Goal: Transaction & Acquisition: Purchase product/service

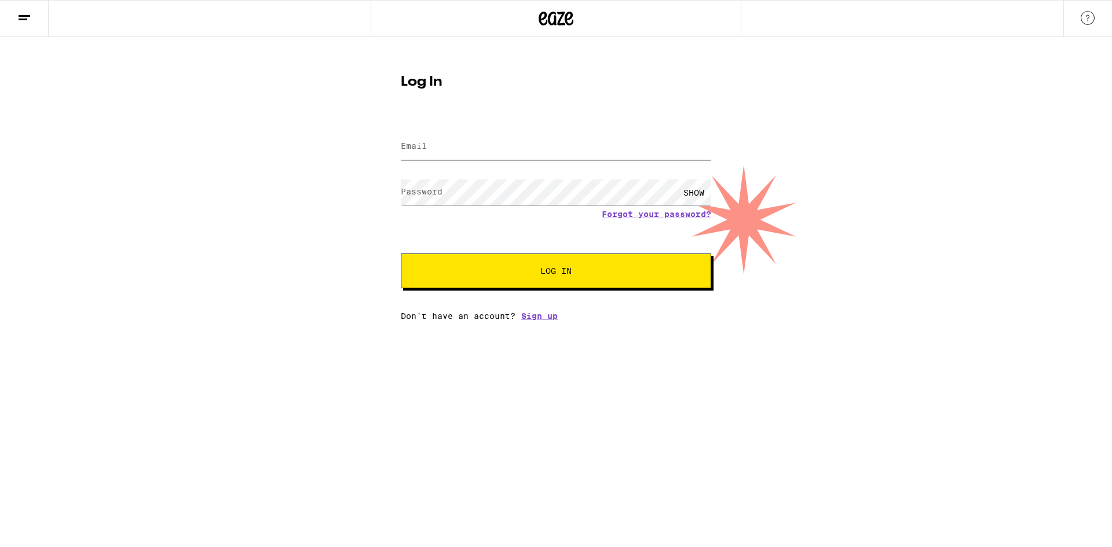
click at [483, 153] on input "Email" at bounding box center [556, 147] width 310 height 26
type input "[EMAIL_ADDRESS][DOMAIN_NAME]"
click at [401, 254] on button "Log In" at bounding box center [556, 271] width 310 height 35
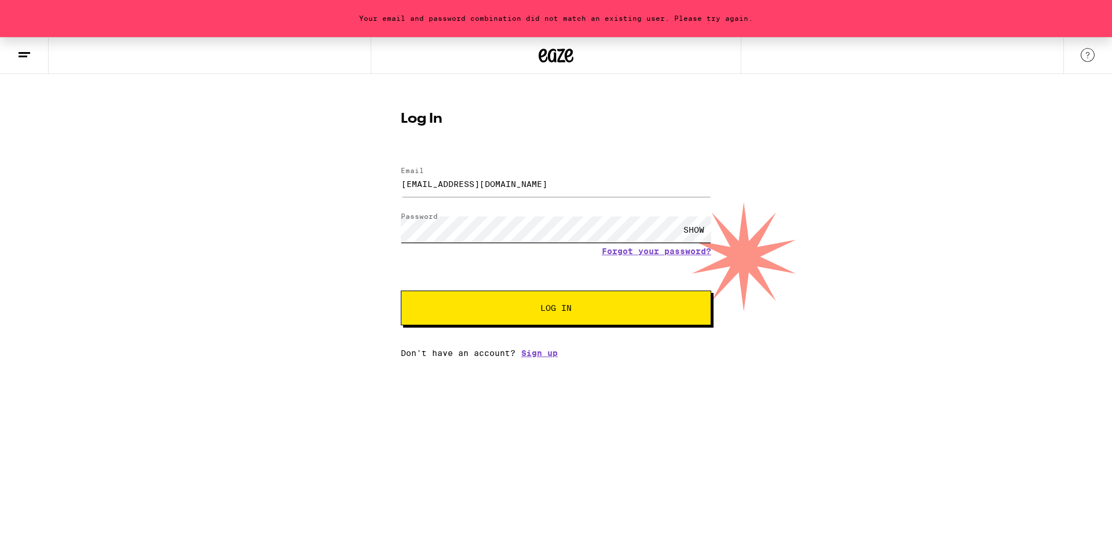
click at [401, 291] on button "Log In" at bounding box center [556, 308] width 310 height 35
click at [383, 219] on div "Your email and password combination did not match an existing user. Please try …" at bounding box center [556, 197] width 1112 height 321
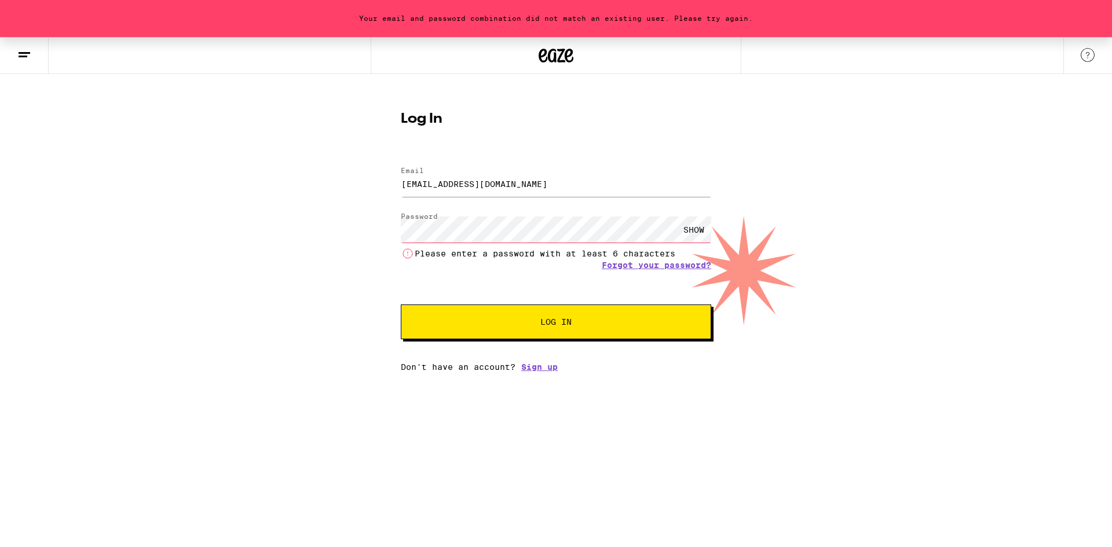
click at [679, 232] on div "SHOW" at bounding box center [693, 230] width 35 height 26
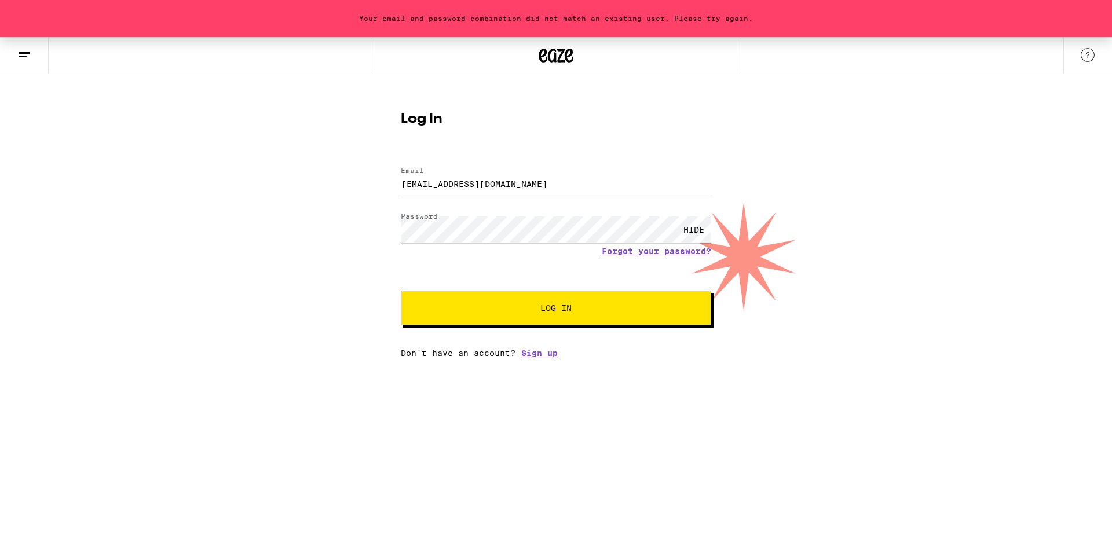
click at [401, 291] on button "Log In" at bounding box center [556, 308] width 310 height 35
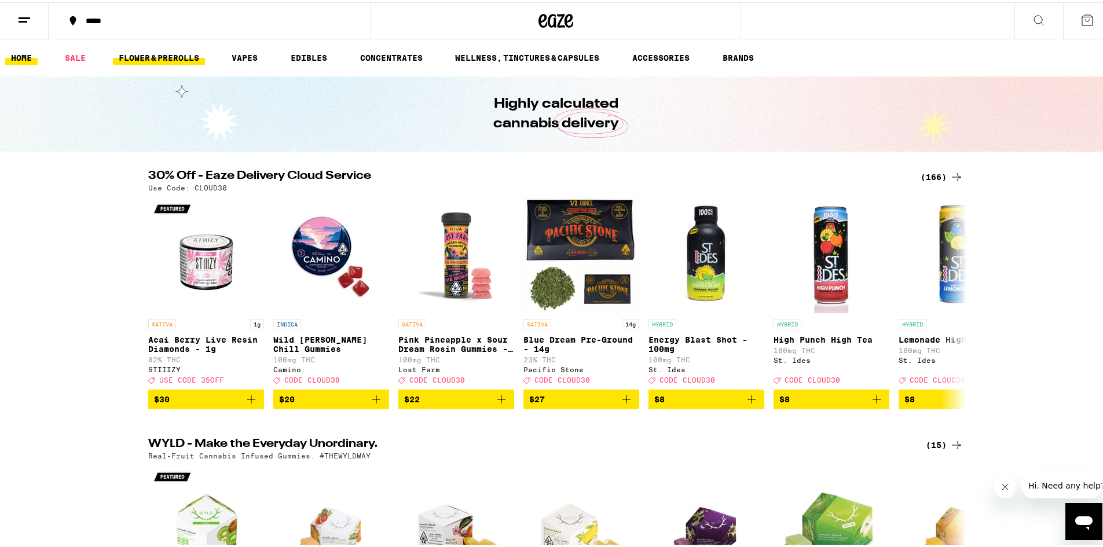
click at [171, 56] on link "FLOWER & PREROLLS" at bounding box center [159, 56] width 92 height 14
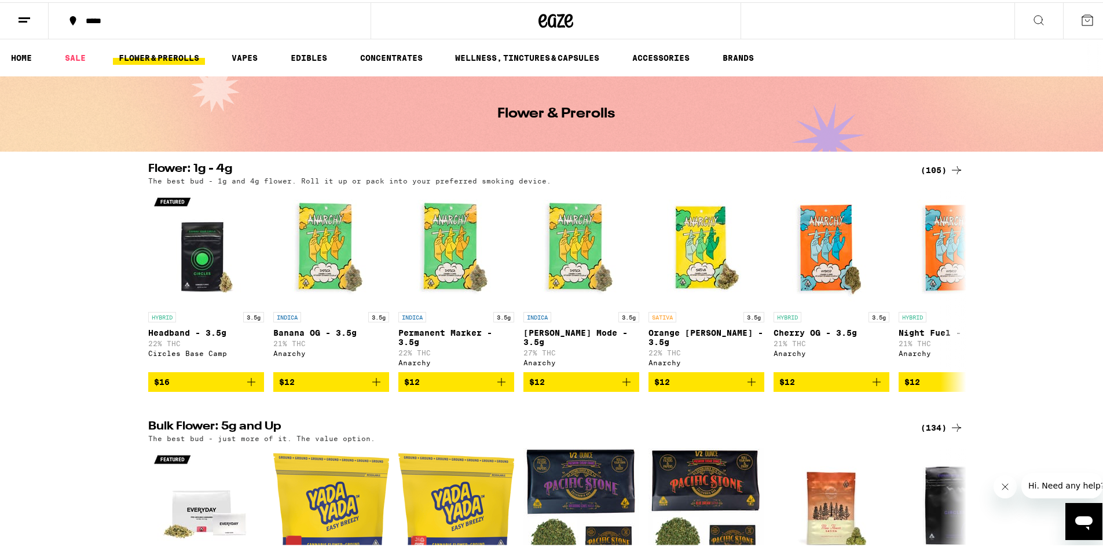
drag, startPoint x: 216, startPoint y: 106, endPoint x: 193, endPoint y: 98, distance: 24.4
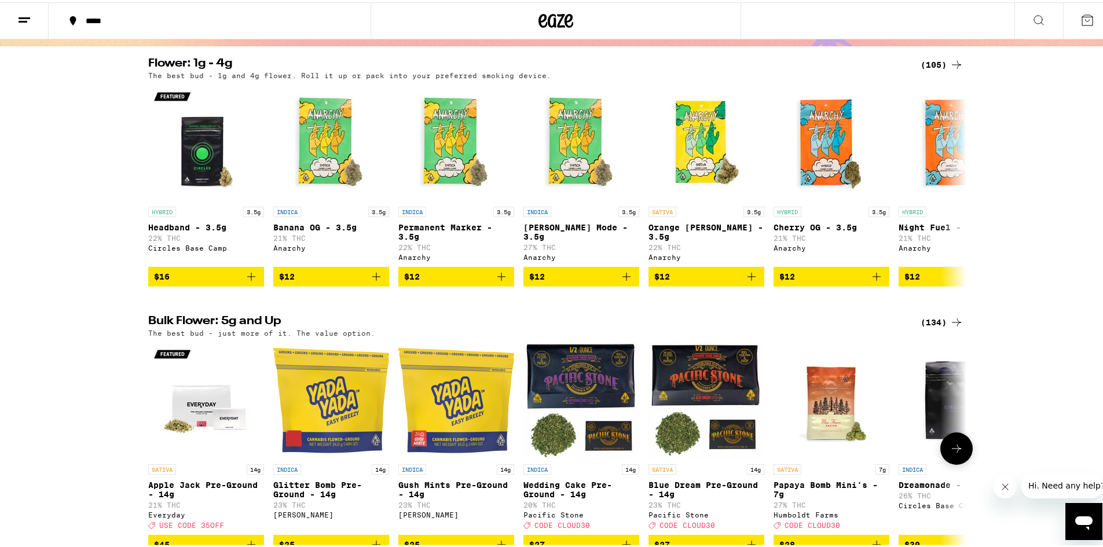
scroll to position [174, 0]
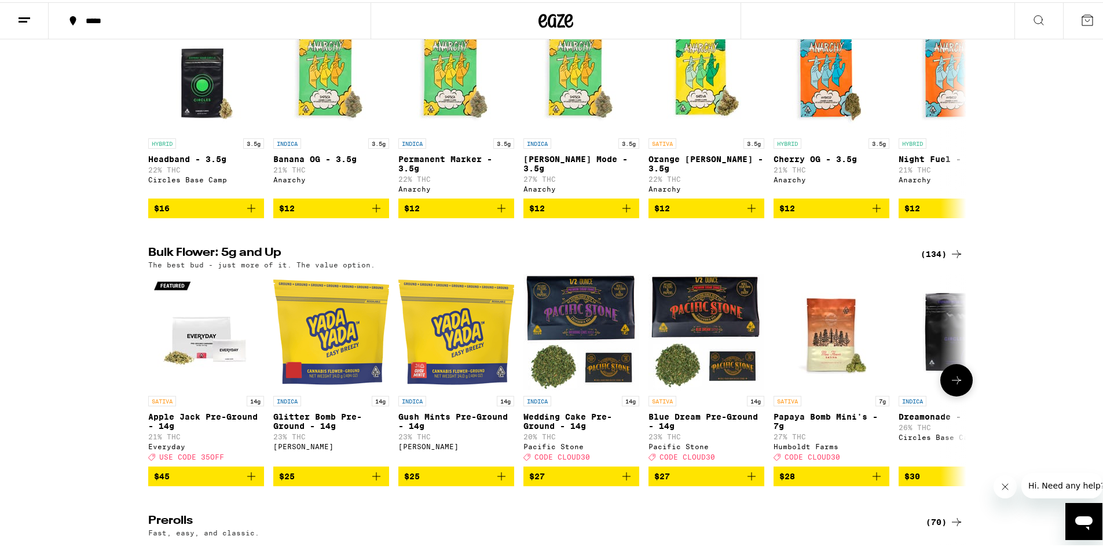
click at [861, 481] on span "$28" at bounding box center [831, 474] width 104 height 14
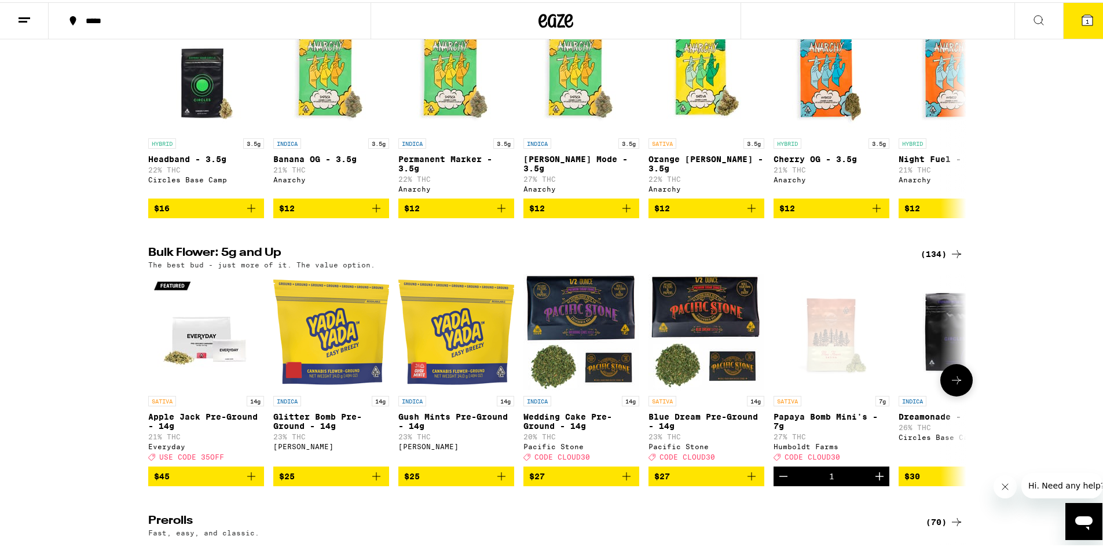
click at [877, 481] on icon "Increment" at bounding box center [880, 474] width 14 height 14
click at [1089, 22] on button "2" at bounding box center [1087, 19] width 49 height 36
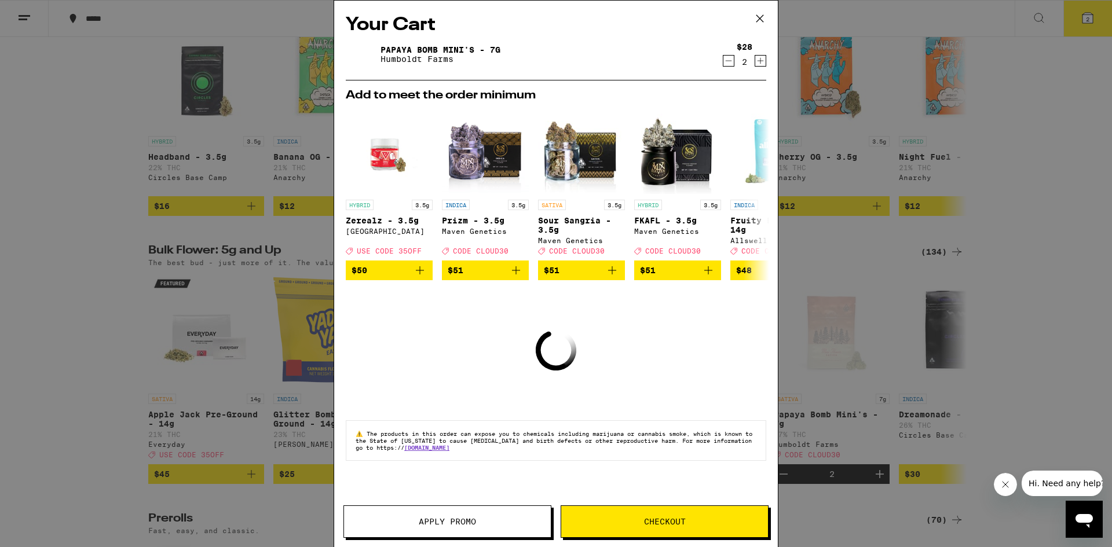
drag, startPoint x: 620, startPoint y: 319, endPoint x: 489, endPoint y: 387, distance: 147.1
click at [489, 387] on div "Your Cart Papaya Bomb Mini's - 7g Humboldt Farms $28 2 Add to meet the order mi…" at bounding box center [556, 257] width 444 height 512
click at [764, 63] on icon "Increment" at bounding box center [760, 61] width 10 height 14
click at [757, 64] on icon "Increment" at bounding box center [760, 61] width 10 height 14
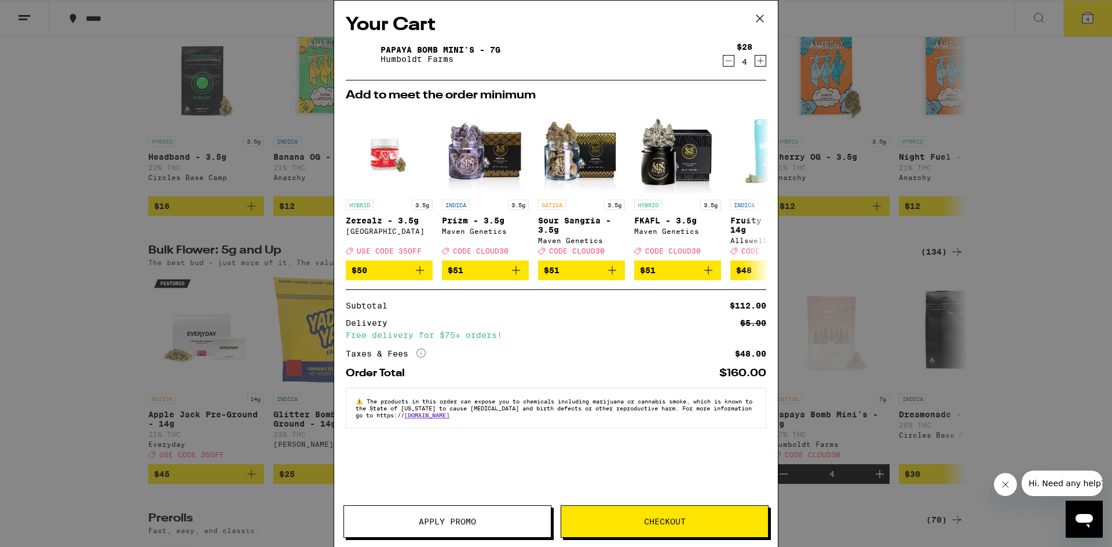
click at [730, 59] on icon "Decrement" at bounding box center [728, 61] width 10 height 14
click at [725, 61] on icon "Decrement" at bounding box center [728, 61] width 10 height 14
click at [757, 64] on icon "Increment" at bounding box center [760, 61] width 10 height 14
click at [485, 528] on button "Apply Promo" at bounding box center [447, 522] width 208 height 32
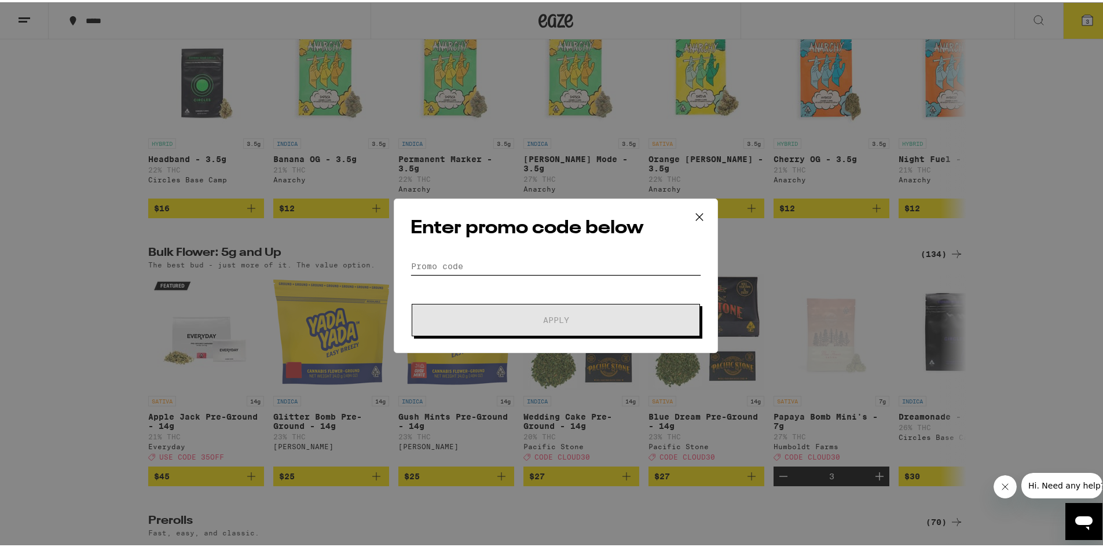
click at [507, 268] on input "Promo Code" at bounding box center [556, 263] width 291 height 17
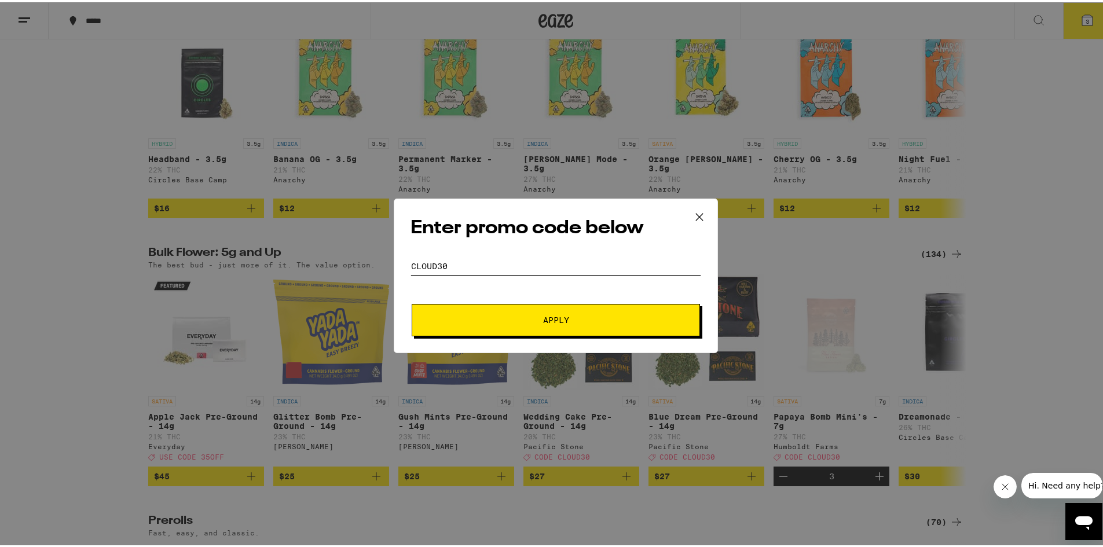
type input "CLOUD30"
click at [500, 325] on button "Apply" at bounding box center [556, 318] width 288 height 32
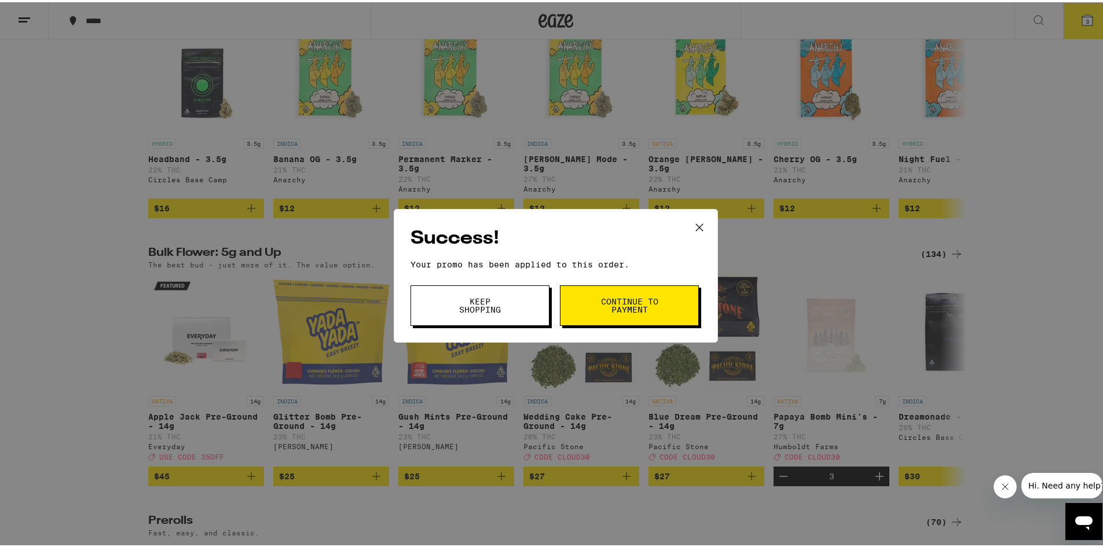
click at [600, 306] on span "Continue to payment" at bounding box center [629, 303] width 59 height 16
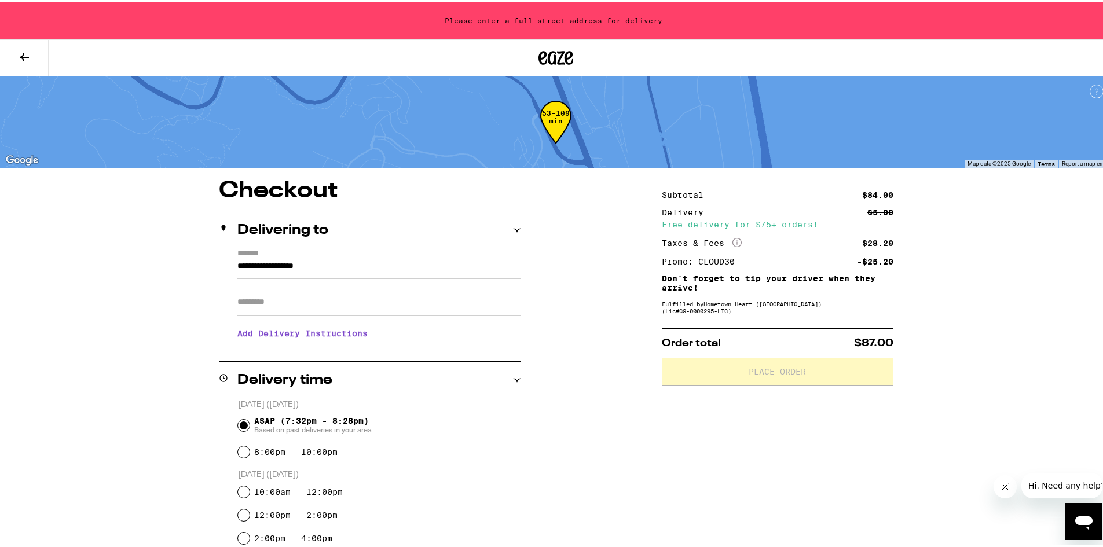
click at [362, 262] on input "**********" at bounding box center [379, 267] width 284 height 20
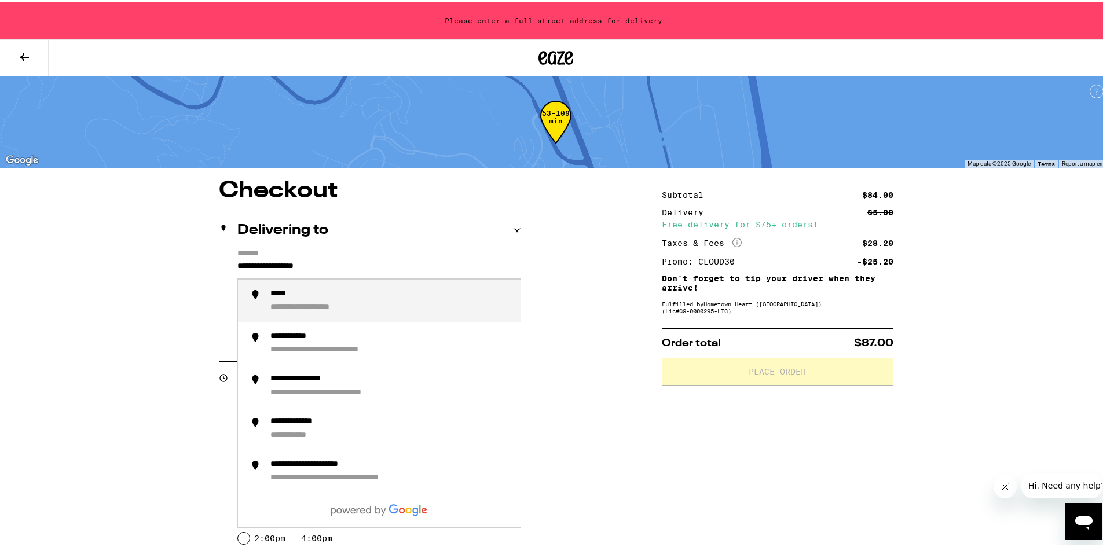
drag, startPoint x: 357, startPoint y: 265, endPoint x: 219, endPoint y: 252, distance: 138.4
click at [220, 252] on div "**********" at bounding box center [370, 297] width 302 height 100
click at [309, 297] on div "**********" at bounding box center [335, 292] width 131 height 10
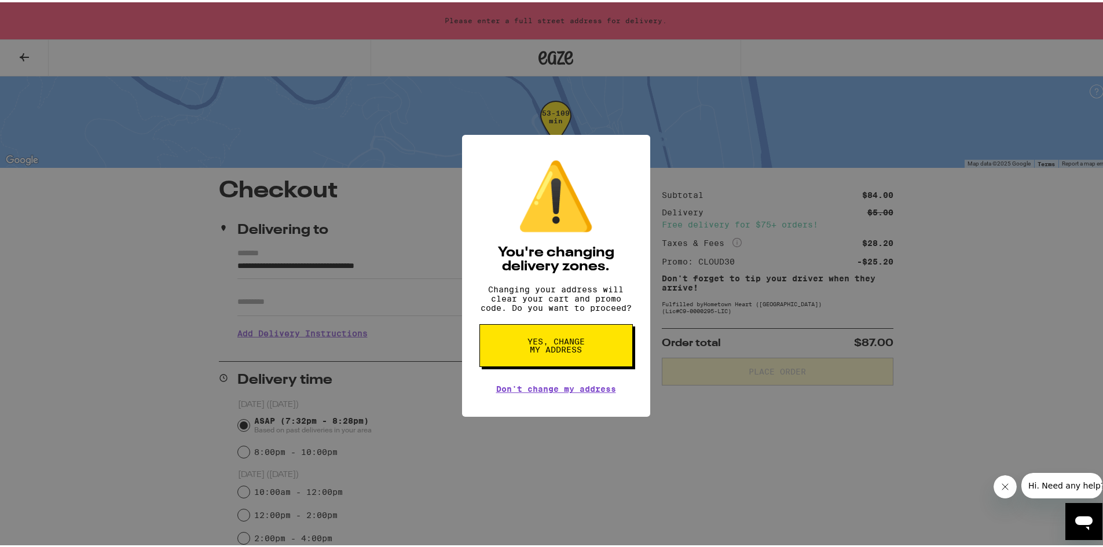
click at [519, 353] on button "Yes, change my address" at bounding box center [555, 343] width 153 height 43
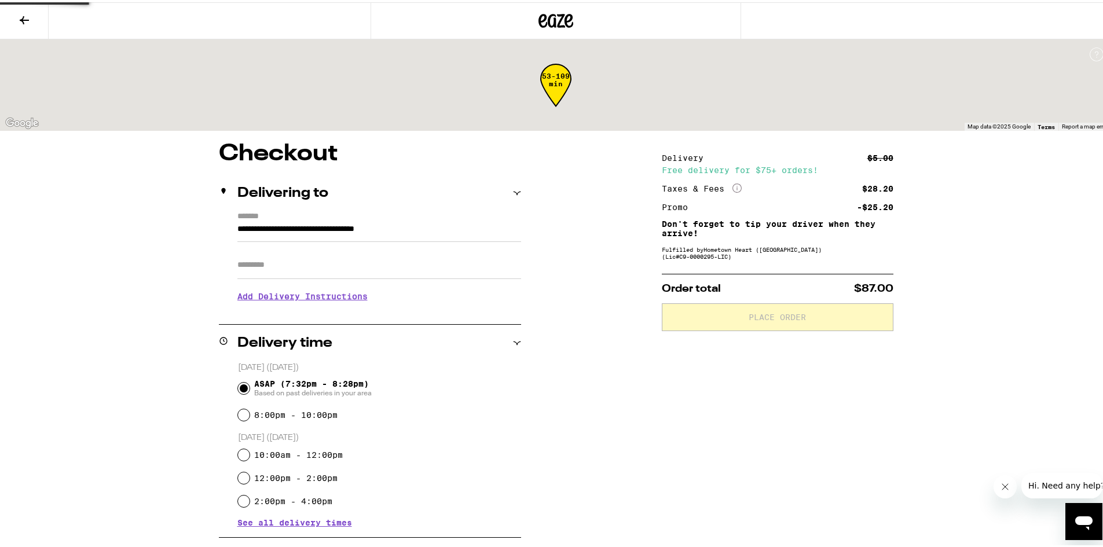
type input "**********"
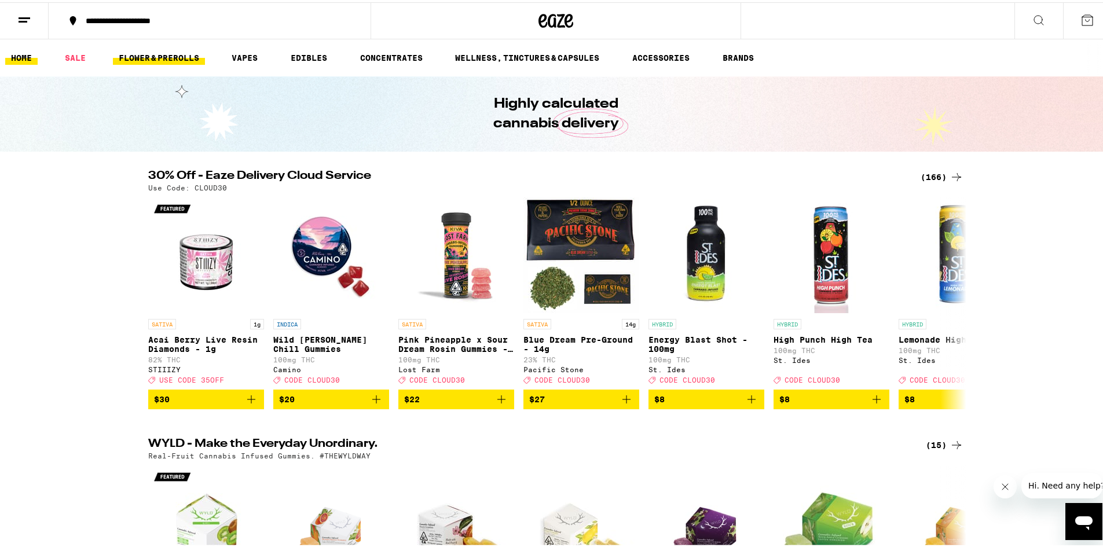
click at [173, 53] on link "FLOWER & PREROLLS" at bounding box center [159, 56] width 92 height 14
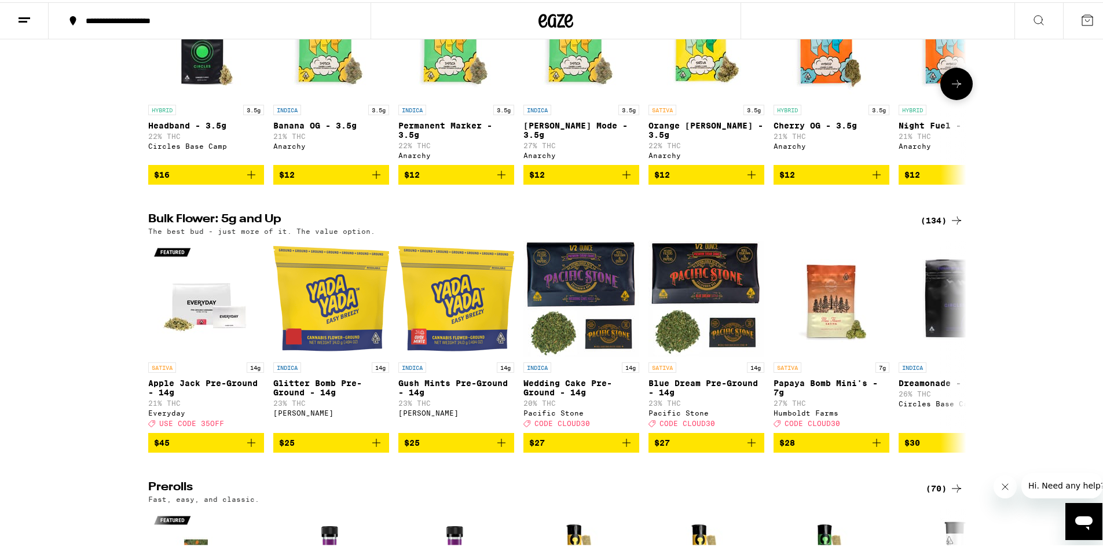
scroll to position [232, 0]
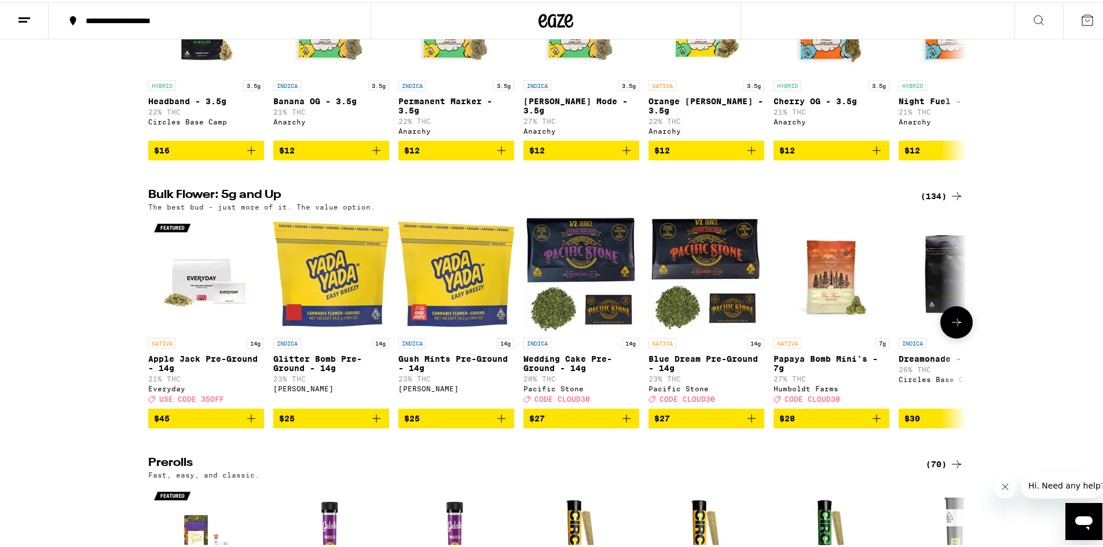
click at [870, 423] on icon "Add to bag" at bounding box center [877, 416] width 14 height 14
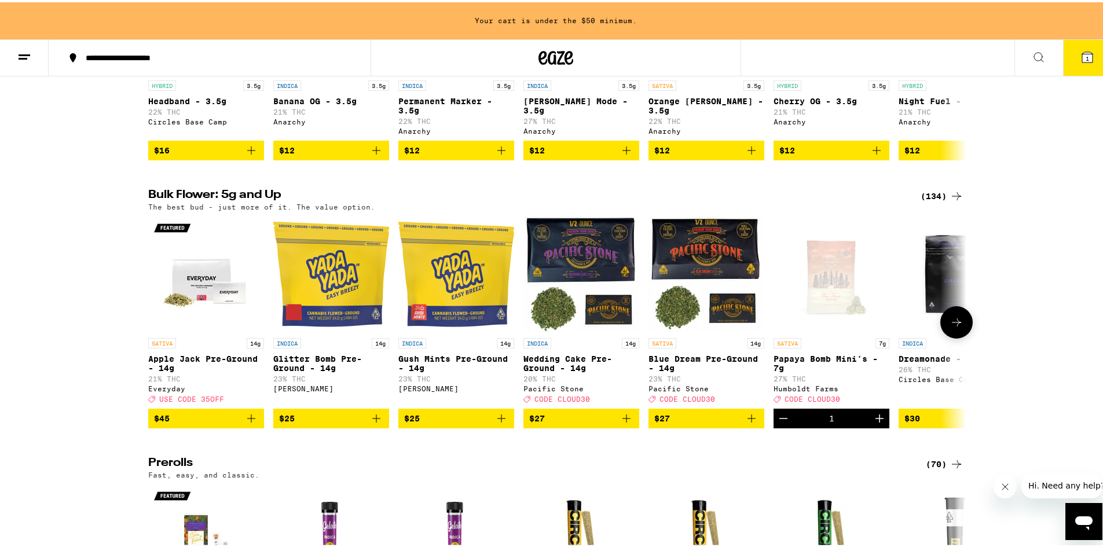
click at [873, 423] on icon "Increment" at bounding box center [880, 416] width 14 height 14
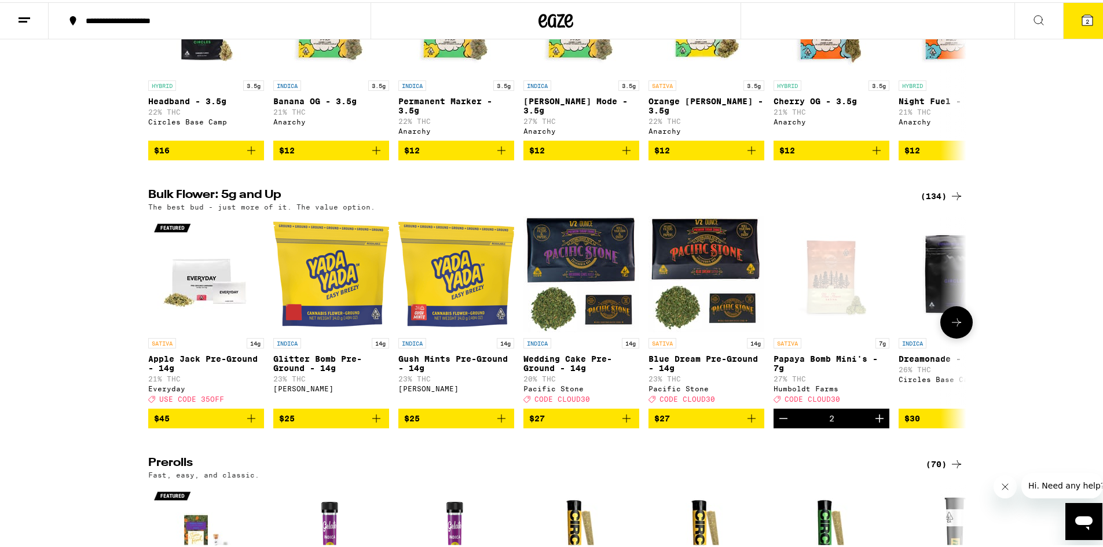
click at [873, 423] on icon "Increment" at bounding box center [880, 416] width 14 height 14
click at [1086, 20] on span "3" at bounding box center [1087, 19] width 3 height 7
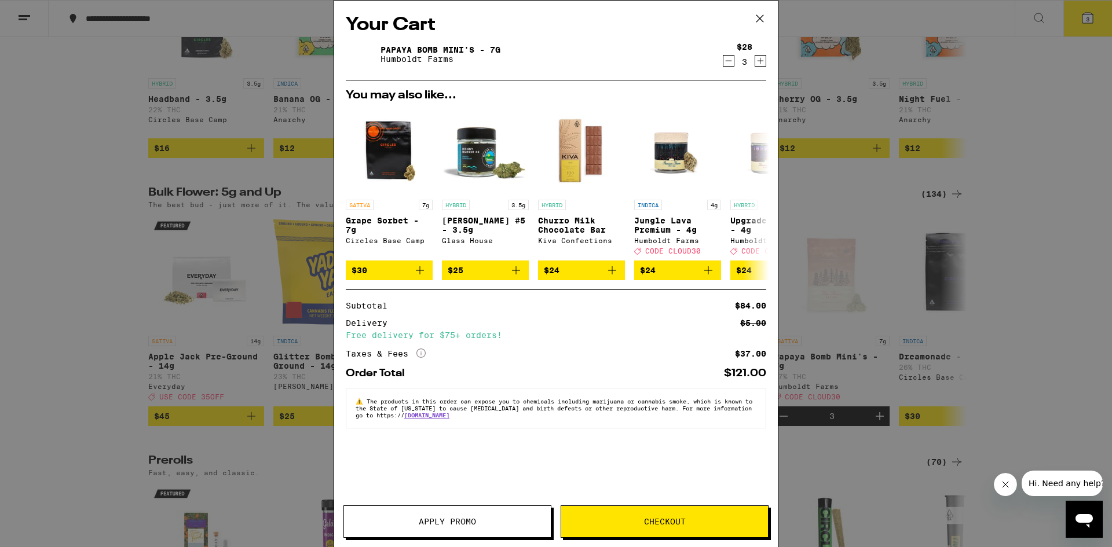
click at [471, 514] on button "Apply Promo" at bounding box center [447, 522] width 208 height 32
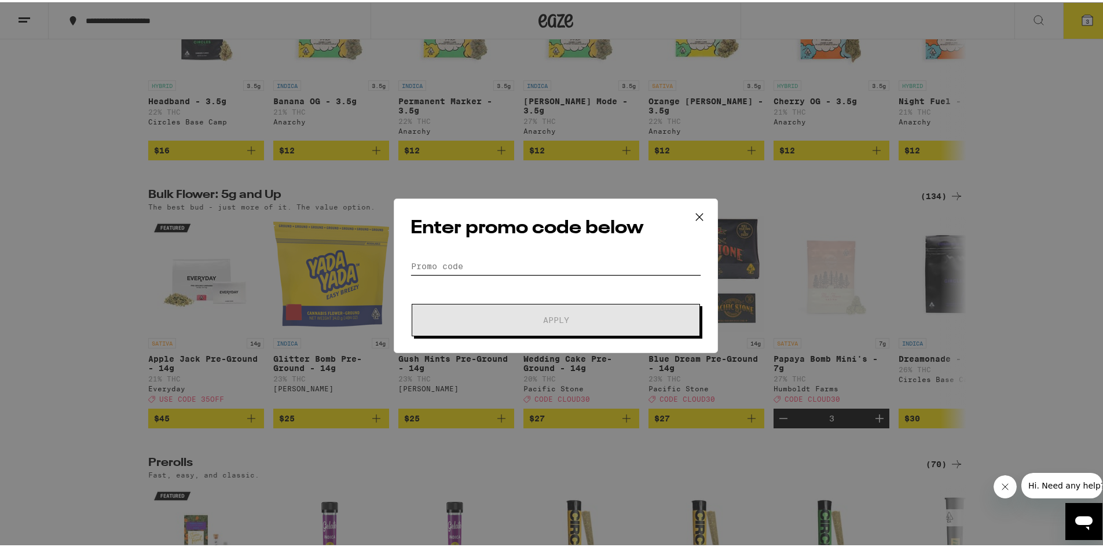
click at [485, 270] on input "Promo Code" at bounding box center [556, 263] width 291 height 17
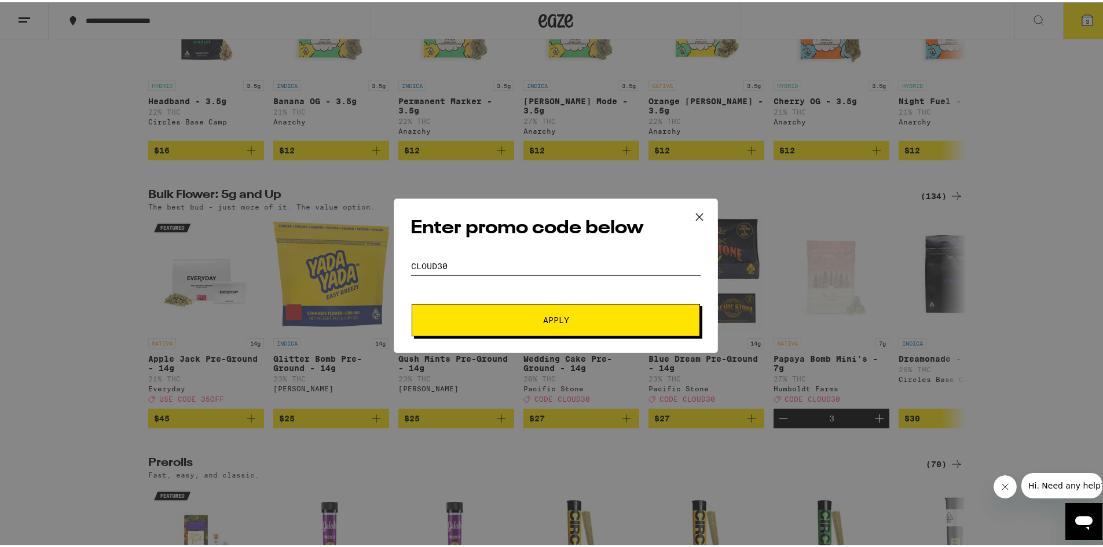
type input "CLOUD30"
click at [515, 321] on span "Apply" at bounding box center [556, 318] width 208 height 8
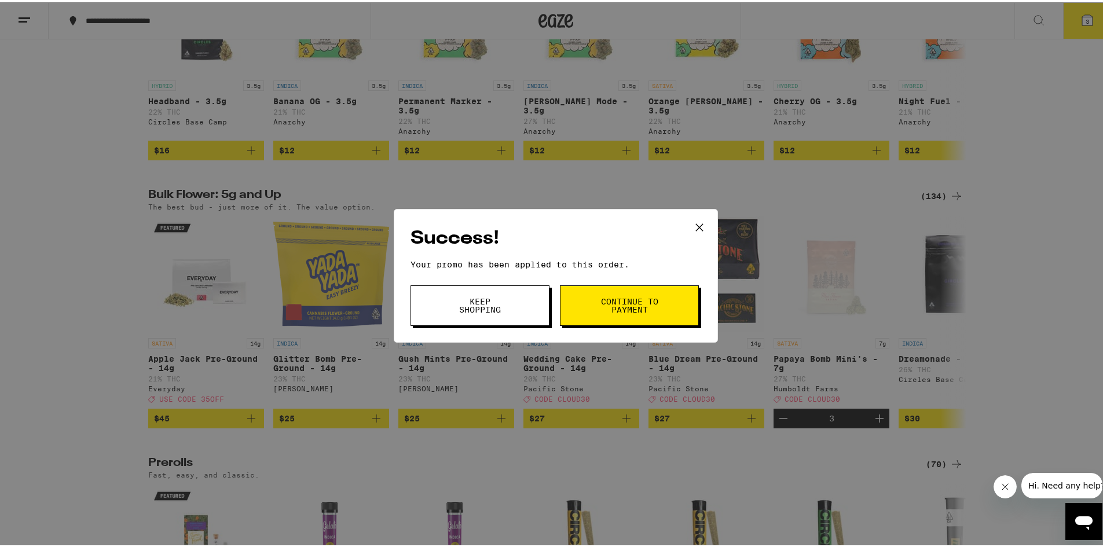
click at [591, 314] on button "Continue to payment" at bounding box center [629, 303] width 139 height 41
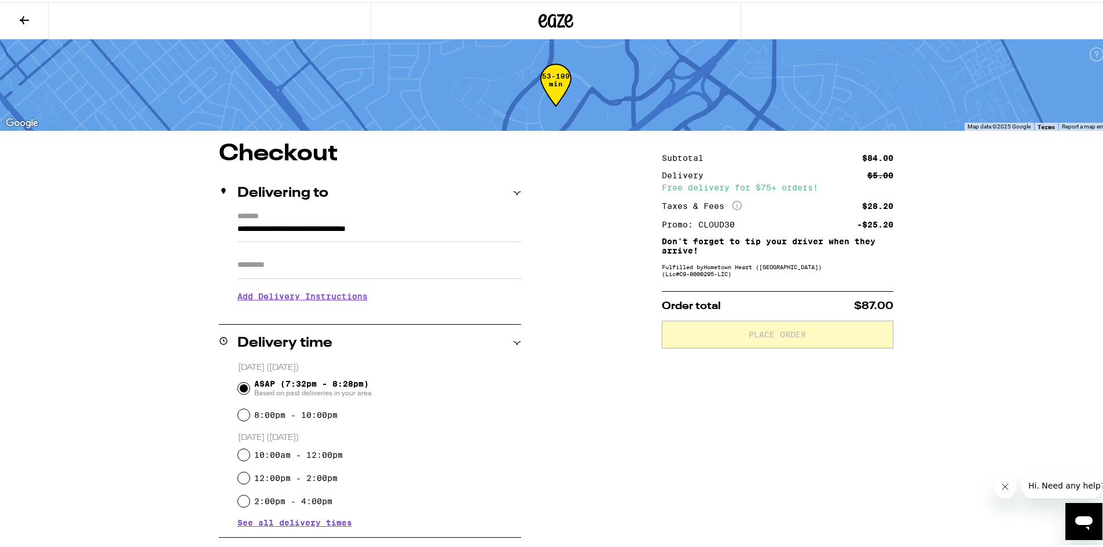
click at [359, 272] on input "Apt/Suite" at bounding box center [379, 263] width 284 height 28
click at [543, 291] on div "**********" at bounding box center [556, 445] width 834 height 610
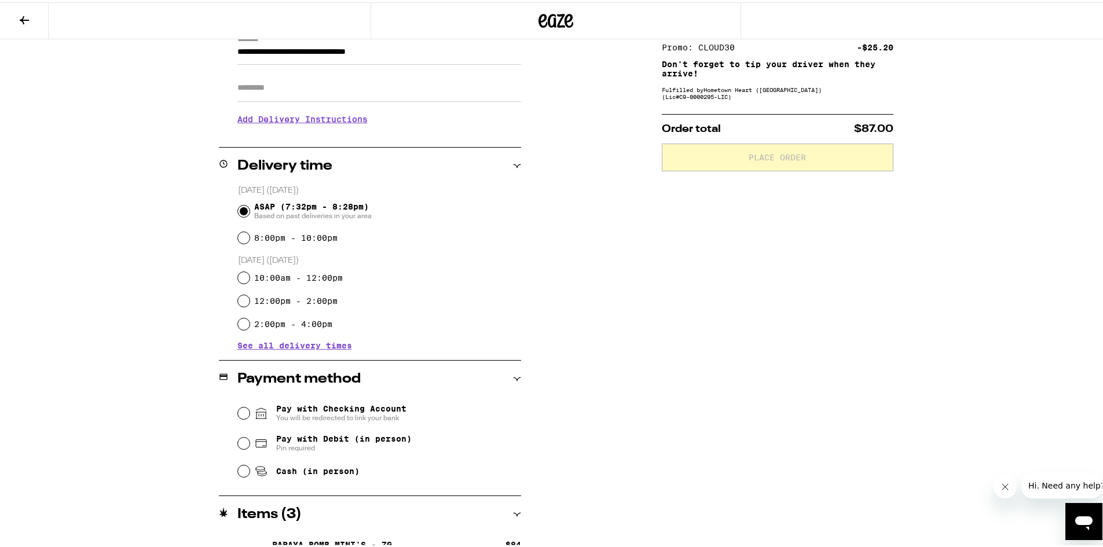
scroll to position [203, 0]
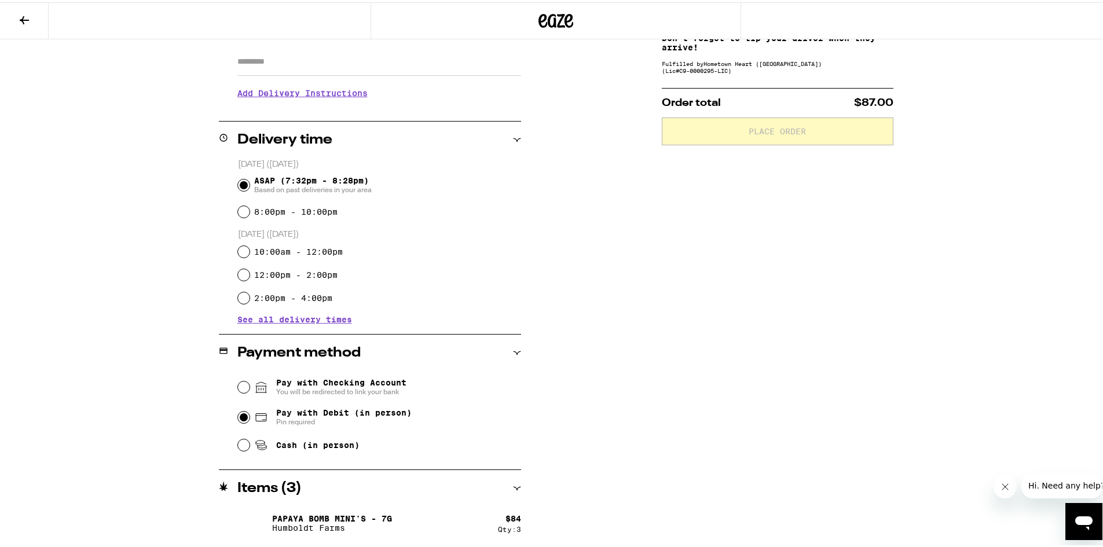
click at [238, 416] on input "Pay with Debit (in person) Pin required" at bounding box center [244, 415] width 12 height 12
radio input "true"
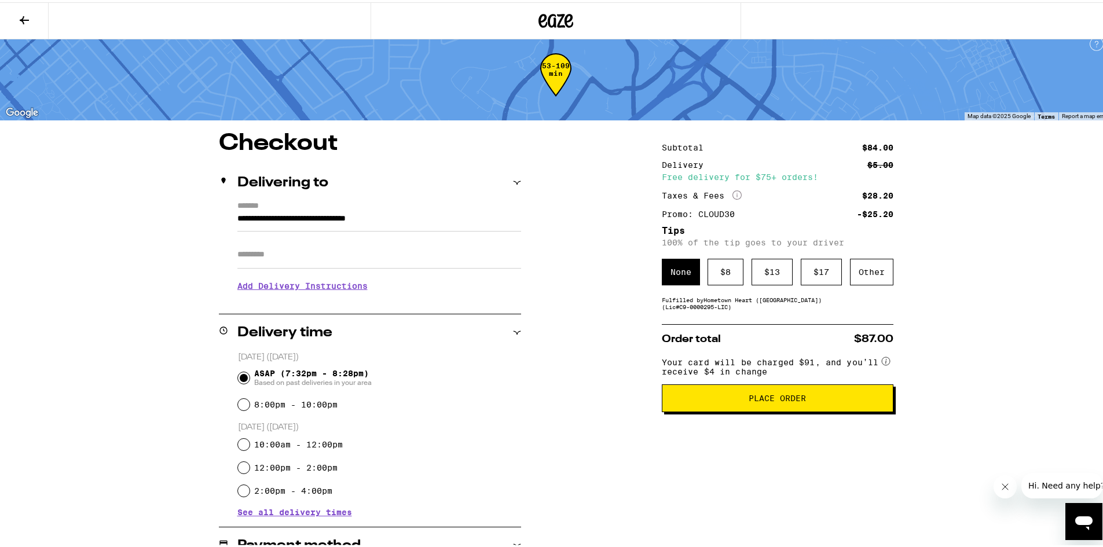
scroll to position [0, 0]
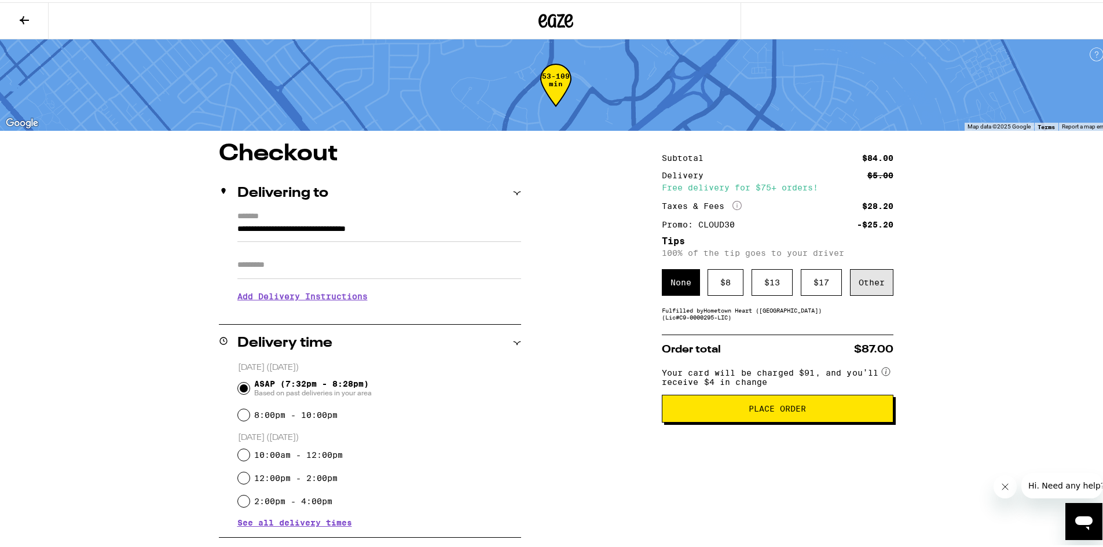
click at [850, 284] on div "Other" at bounding box center [871, 280] width 43 height 27
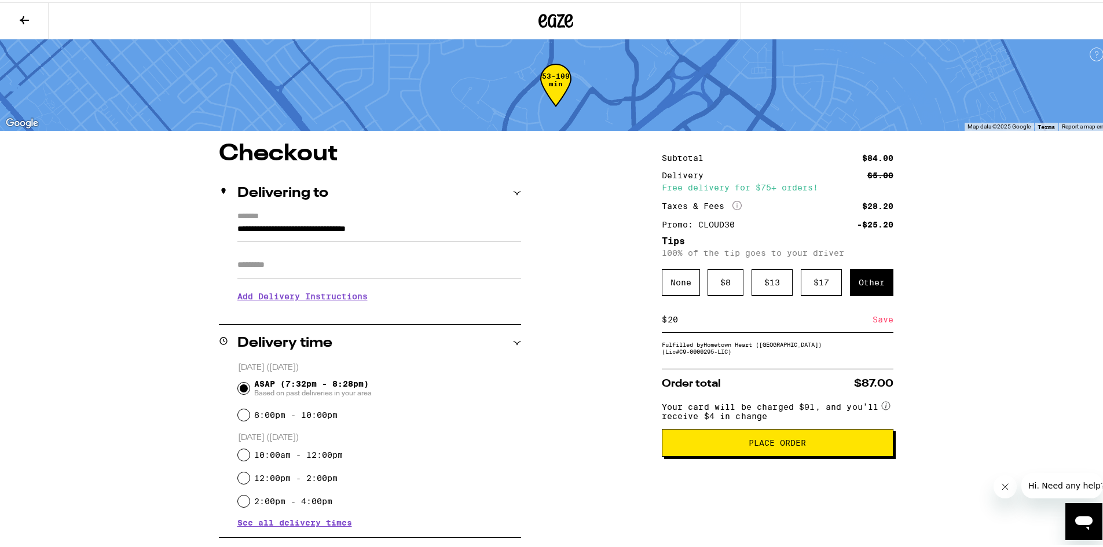
type input "20"
click at [883, 324] on div "Save" at bounding box center [883, 317] width 21 height 25
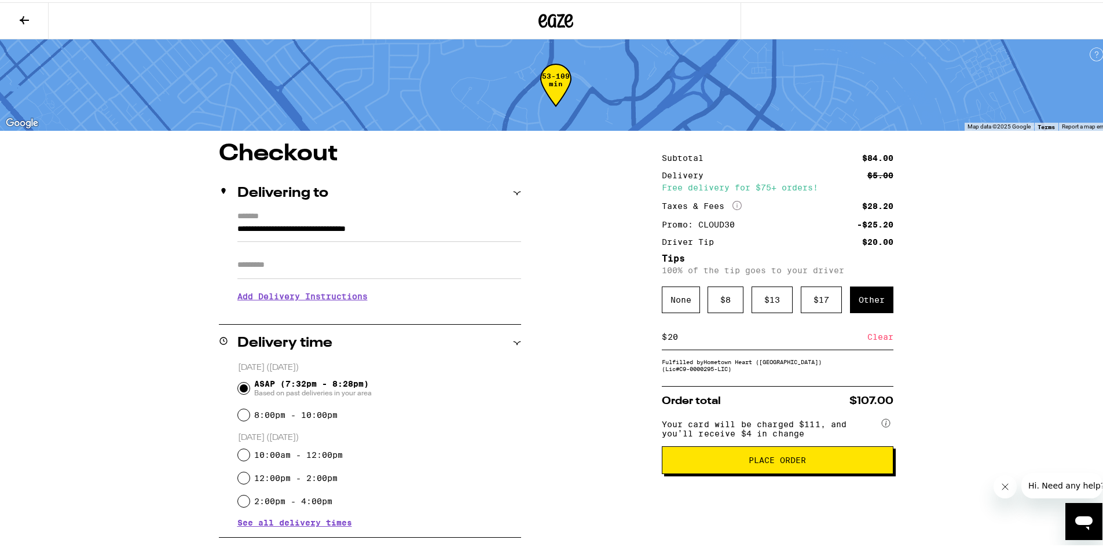
click at [312, 302] on h3 "Add Delivery Instructions" at bounding box center [379, 294] width 284 height 27
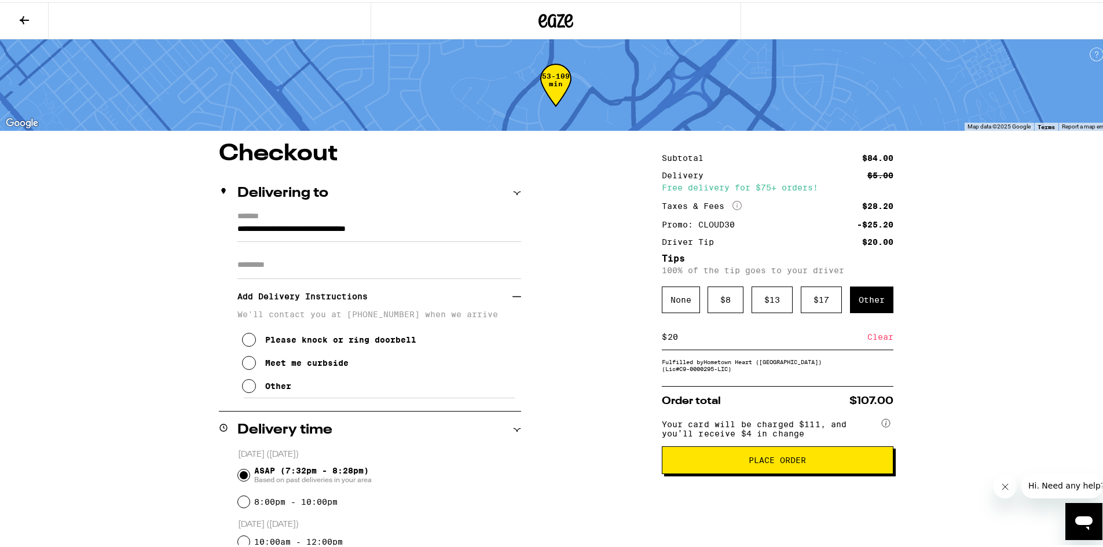
click at [243, 363] on icon at bounding box center [249, 361] width 14 height 14
click at [575, 311] on div "**********" at bounding box center [556, 488] width 834 height 697
click at [515, 295] on icon at bounding box center [517, 294] width 9 height 1
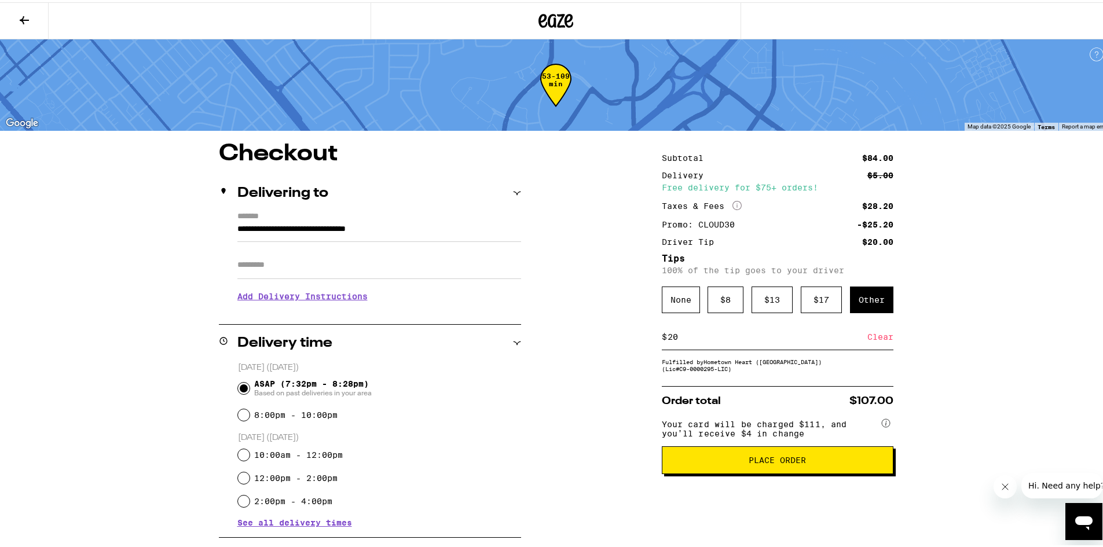
click at [342, 302] on h3 "Add Delivery Instructions" at bounding box center [379, 294] width 284 height 27
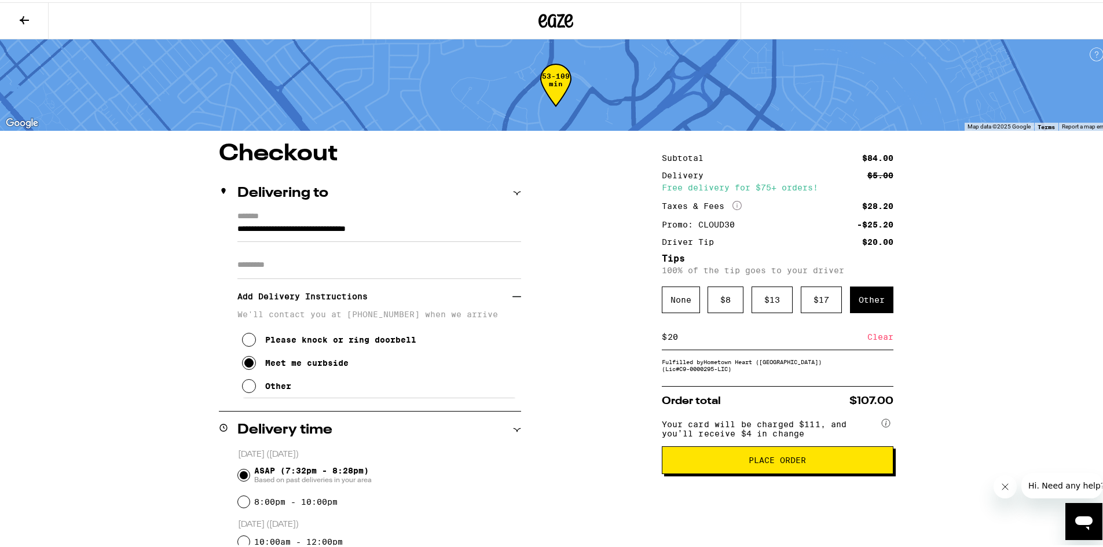
click at [513, 297] on icon at bounding box center [517, 294] width 9 height 9
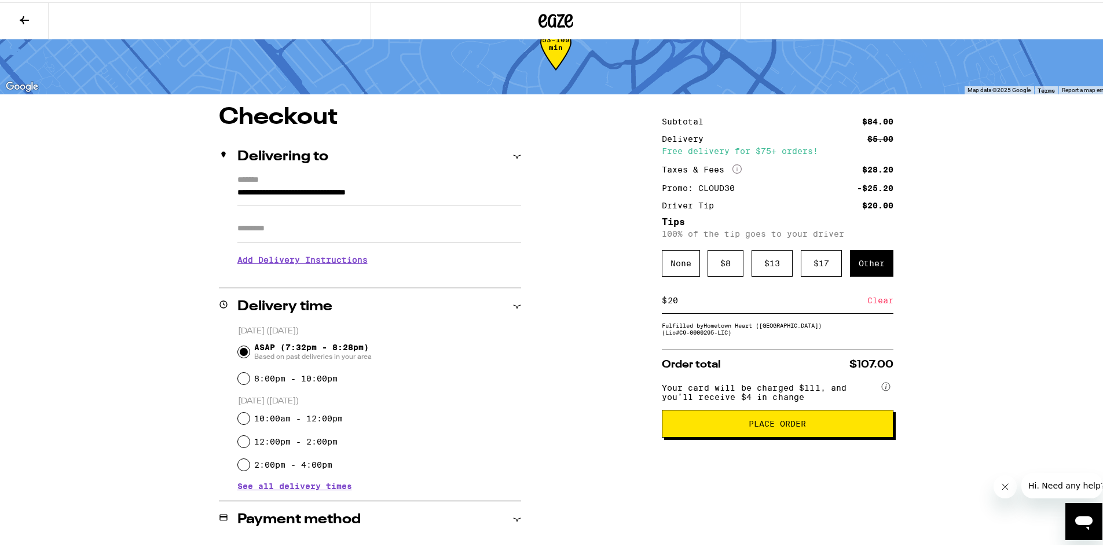
scroll to position [30, 0]
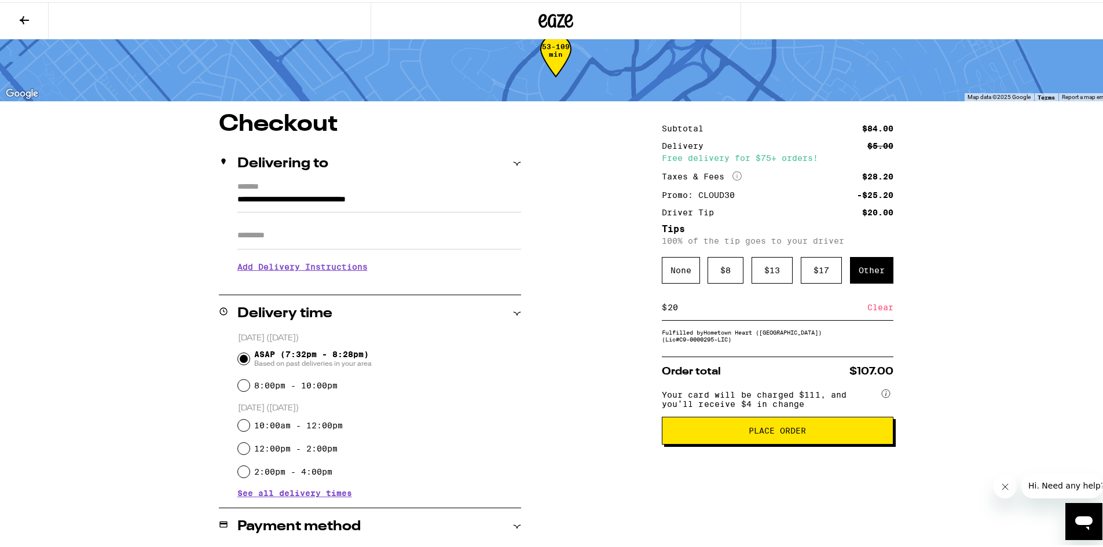
click at [753, 441] on button "Place Order" at bounding box center [778, 429] width 232 height 28
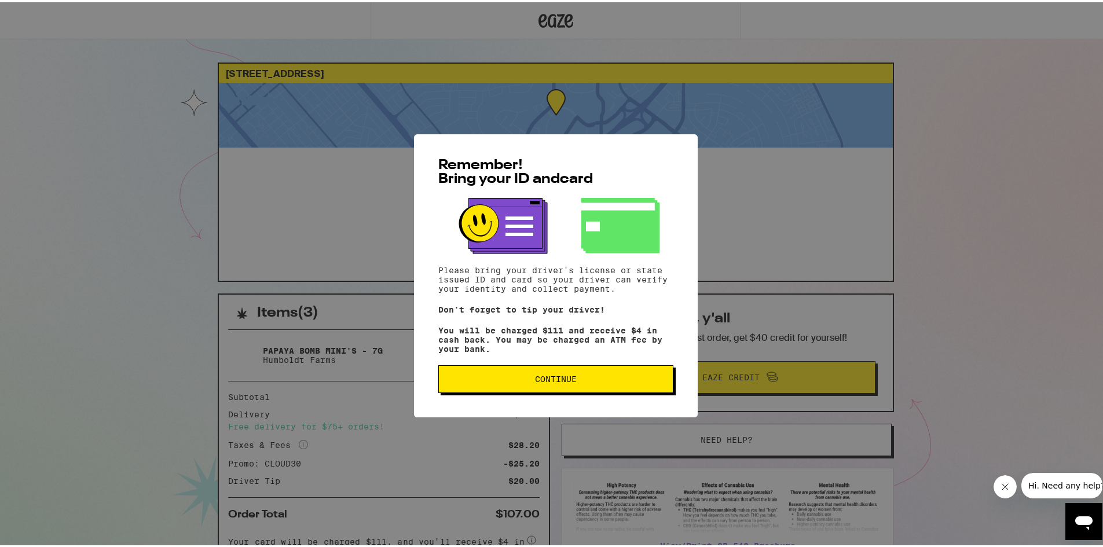
click at [546, 380] on span "Continue" at bounding box center [556, 377] width 42 height 8
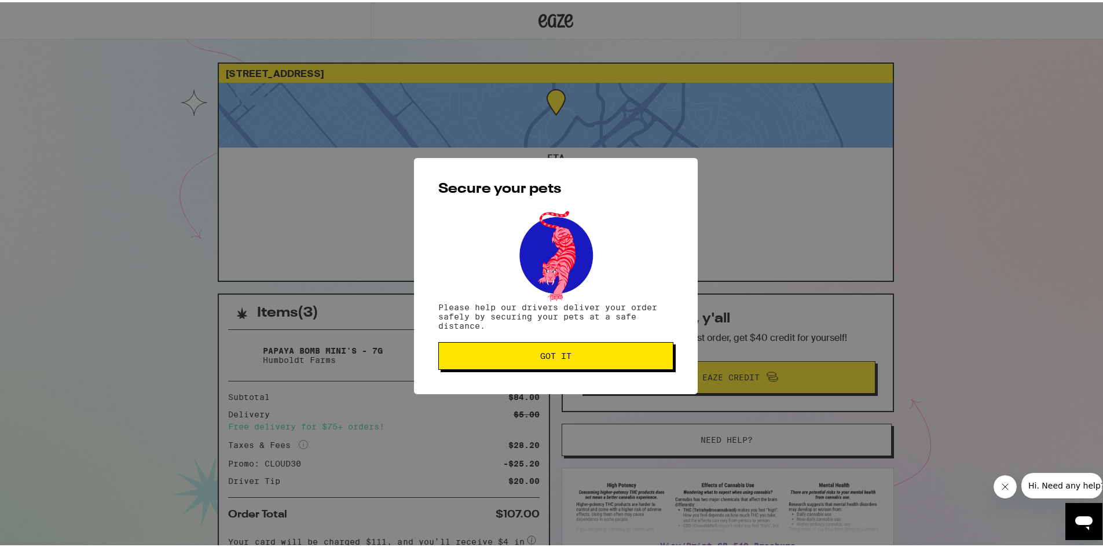
click at [540, 354] on span "Got it" at bounding box center [555, 354] width 31 height 8
